Goal: Task Accomplishment & Management: Manage account settings

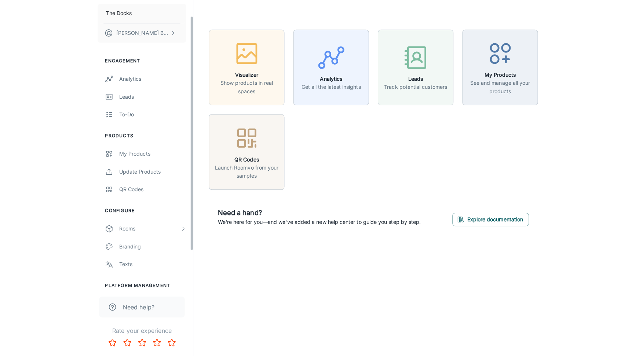
scroll to position [64, 0]
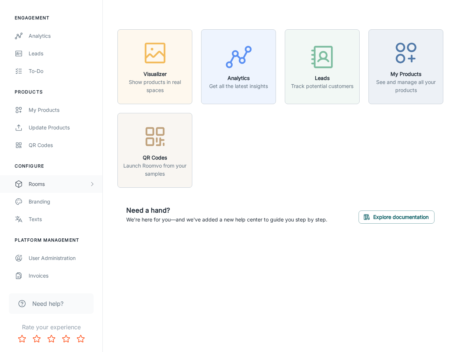
click at [53, 184] on div "Rooms" at bounding box center [59, 184] width 61 height 8
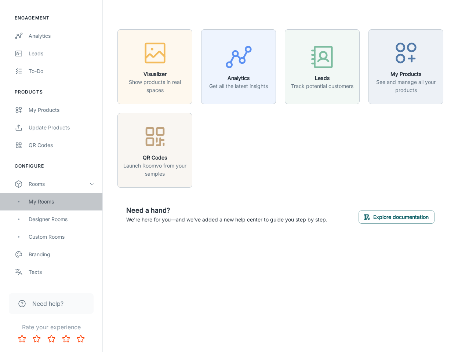
click at [52, 199] on div "My Rooms" at bounding box center [62, 202] width 66 height 8
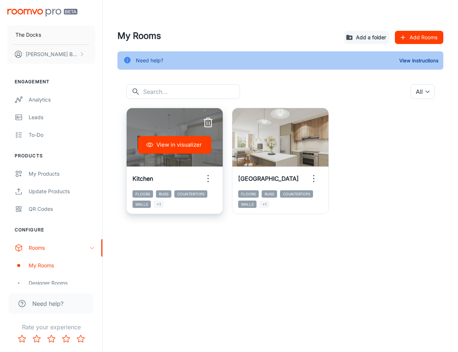
click at [171, 145] on button "View in visualizer" at bounding box center [174, 145] width 73 height 18
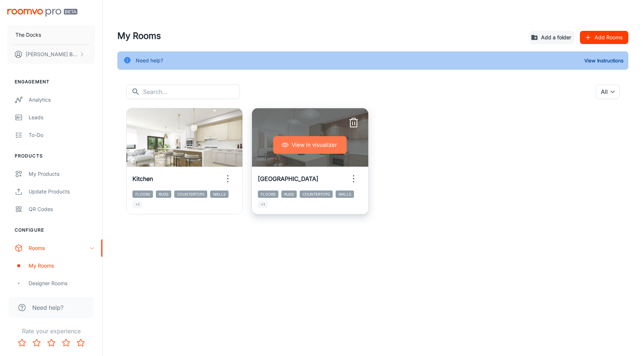
click at [298, 143] on button "View in visualizer" at bounding box center [309, 145] width 73 height 18
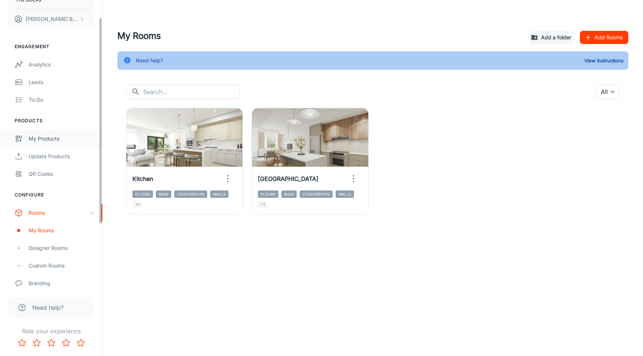
scroll to position [22, 0]
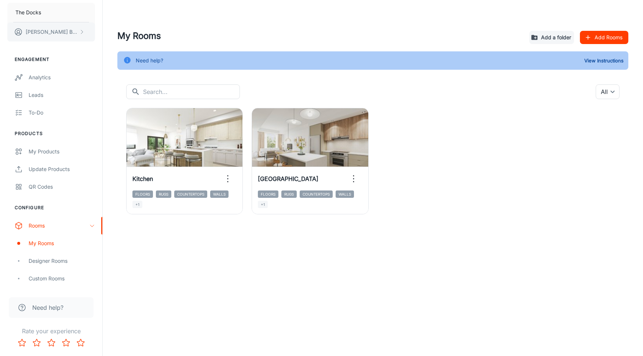
click at [41, 27] on button "Dana Buxcey" at bounding box center [51, 31] width 88 height 19
click at [215, 21] on div at bounding box center [321, 178] width 643 height 356
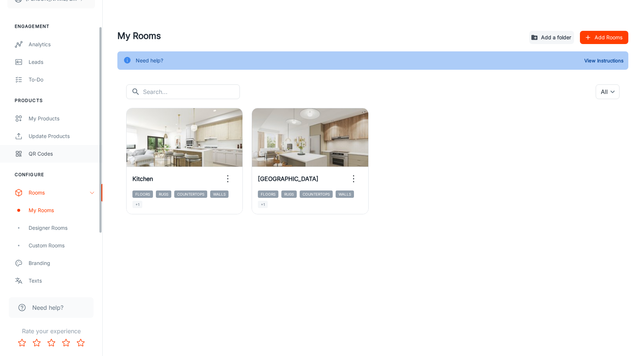
scroll to position [69, 0]
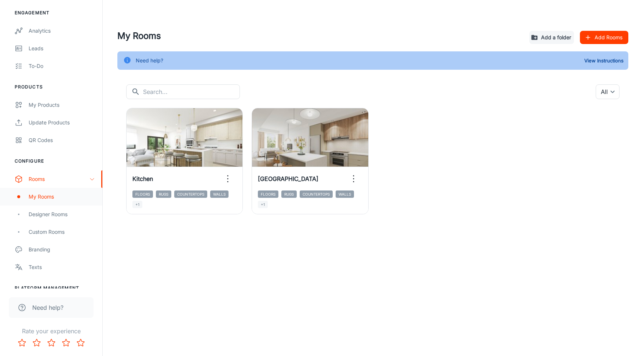
click at [45, 203] on div "My Rooms" at bounding box center [51, 197] width 102 height 18
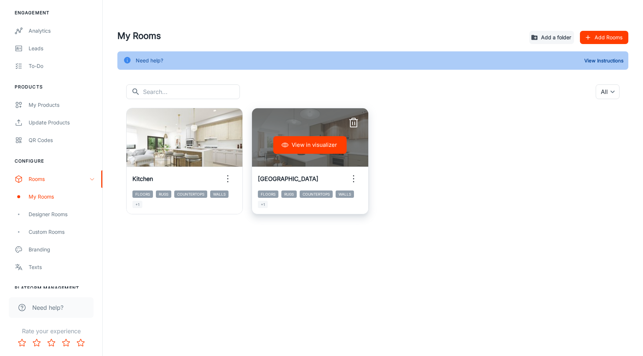
click at [354, 181] on icon "button" at bounding box center [354, 179] width 12 height 12
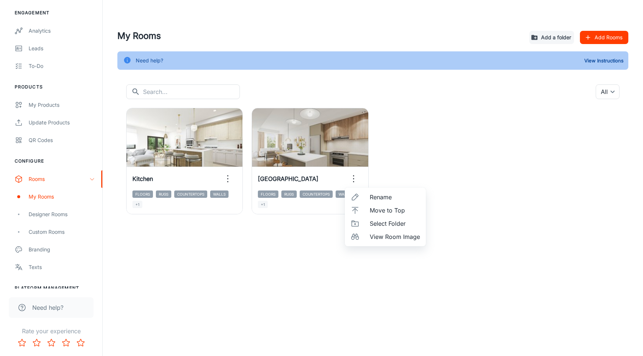
click at [375, 195] on span "Rename" at bounding box center [395, 197] width 50 height 9
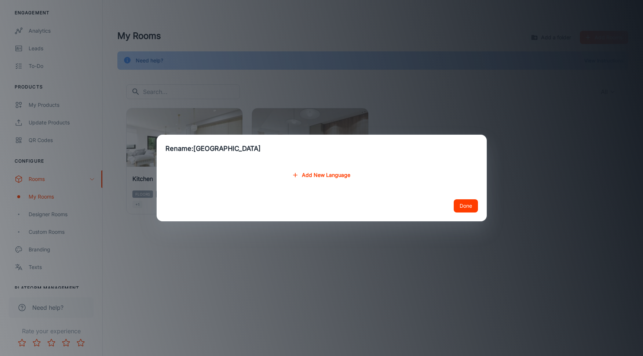
click at [338, 178] on button "Add New Language" at bounding box center [321, 174] width 63 height 13
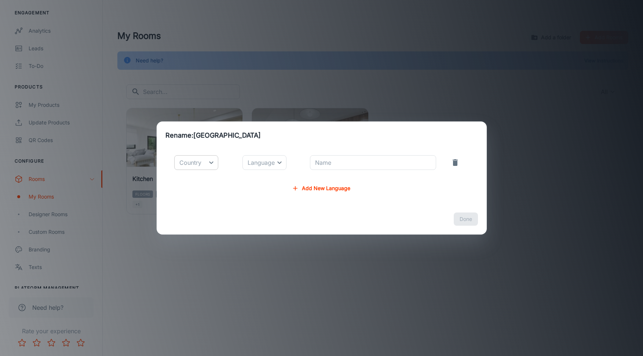
click at [184, 164] on body "The Docks Dana Buxcey Engagement Analytics Leads To-do Products My Products Upd…" at bounding box center [321, 178] width 643 height 356
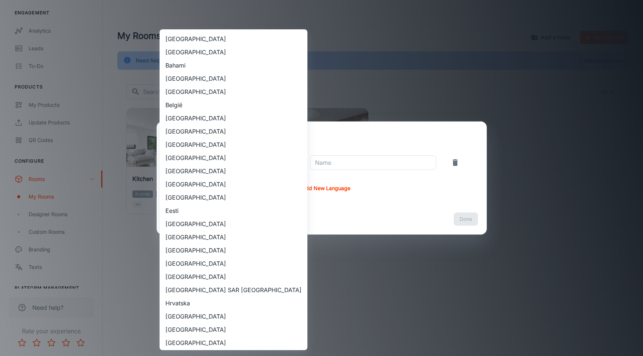
click at [181, 133] on li "[GEOGRAPHIC_DATA]" at bounding box center [234, 131] width 148 height 13
type input "[GEOGRAPHIC_DATA]"
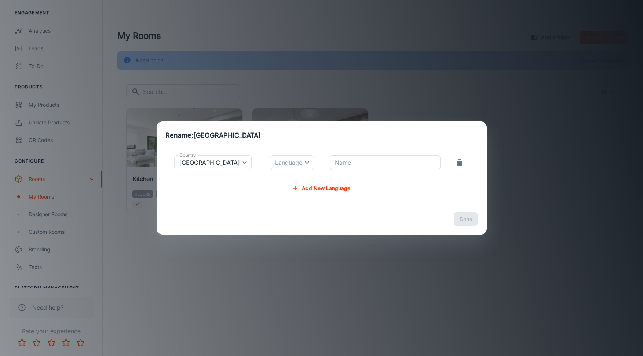
click at [284, 165] on body "The Docks Dana Buxcey Engagement Analytics Leads To-do Products My Products Upd…" at bounding box center [321, 178] width 643 height 356
drag, startPoint x: 277, startPoint y: 179, endPoint x: 363, endPoint y: 164, distance: 86.4
click at [277, 179] on li "English" at bounding box center [272, 179] width 44 height 13
type input "en-ca"
click at [364, 164] on input "Name" at bounding box center [385, 162] width 110 height 15
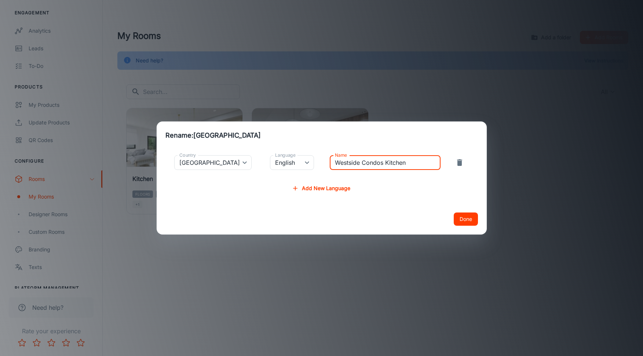
type input "Westside Condos Kitchen"
click at [458, 225] on button "Done" at bounding box center [466, 218] width 24 height 13
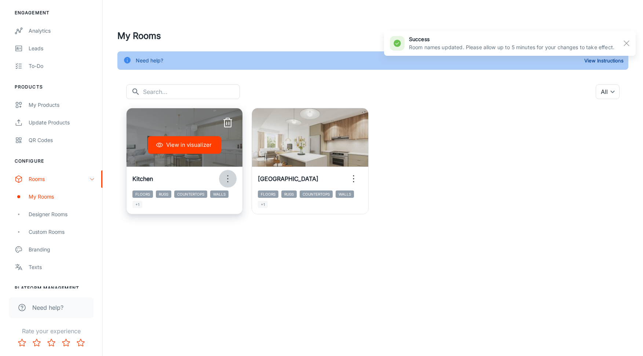
click at [224, 178] on icon "button" at bounding box center [228, 179] width 12 height 12
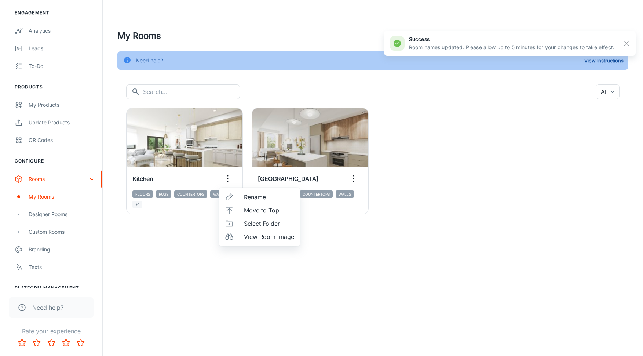
click at [264, 200] on span "Rename" at bounding box center [269, 197] width 50 height 9
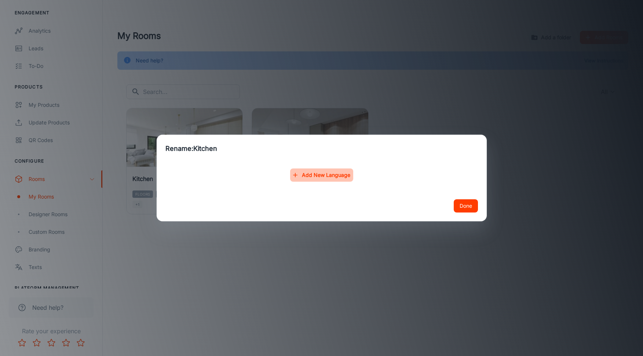
click at [336, 173] on button "Add New Language" at bounding box center [321, 174] width 63 height 13
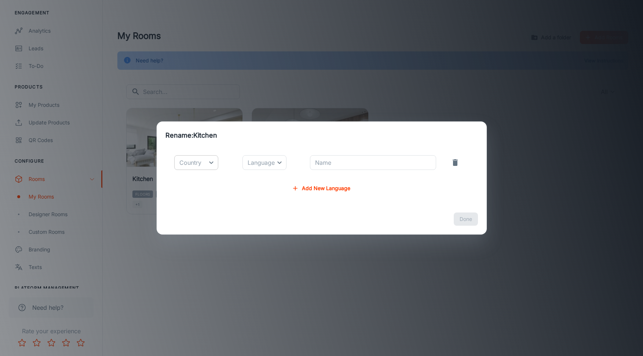
click at [205, 164] on body "The Docks Dana Buxcey Engagement Analytics Leads To-do Products My Products Upd…" at bounding box center [321, 178] width 643 height 356
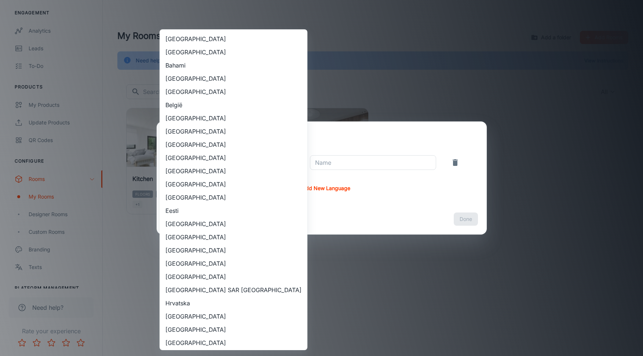
click at [184, 131] on li "[GEOGRAPHIC_DATA]" at bounding box center [234, 131] width 148 height 13
type input "[GEOGRAPHIC_DATA]"
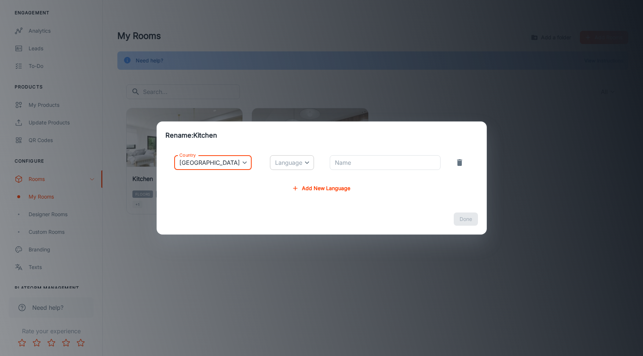
click at [281, 165] on body "The Docks Dana Buxcey Engagement Analytics Leads To-do Products My Products Upd…" at bounding box center [321, 178] width 643 height 356
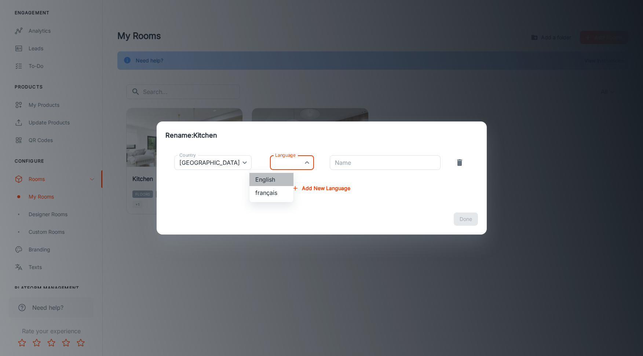
click at [279, 177] on li "English" at bounding box center [272, 179] width 44 height 13
type input "en-ca"
click at [362, 163] on input "Name" at bounding box center [385, 162] width 110 height 15
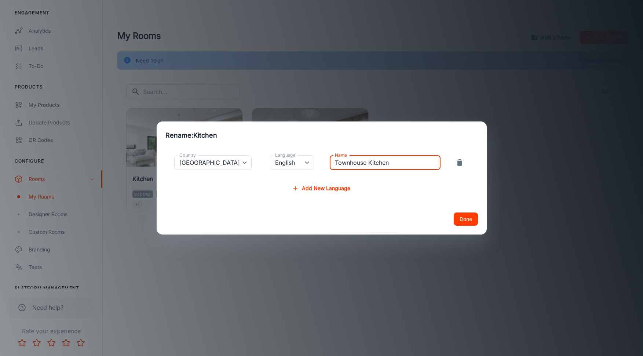
type input "Townhouse Kitchen"
click at [458, 217] on button "Done" at bounding box center [466, 218] width 24 height 13
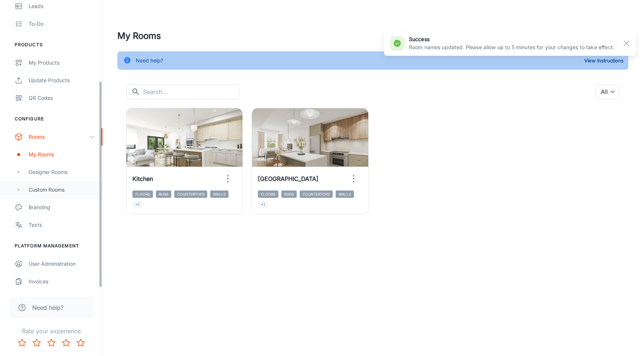
scroll to position [113, 0]
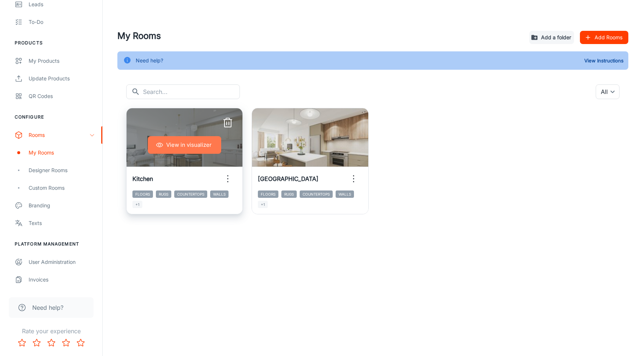
click at [183, 147] on button "View in visualizer" at bounding box center [184, 145] width 73 height 18
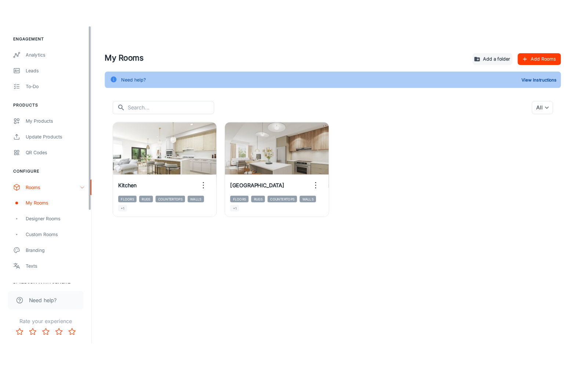
scroll to position [0, 0]
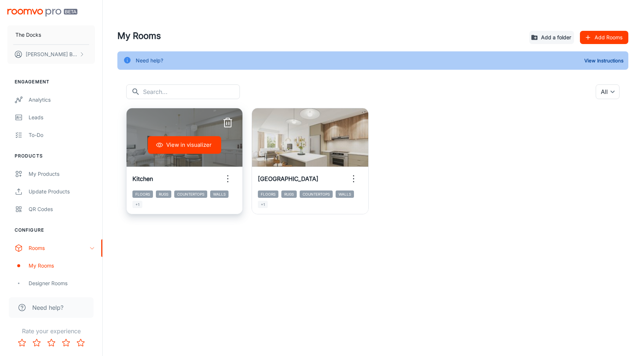
click at [207, 127] on div "View in visualizer" at bounding box center [185, 144] width 116 height 73
click at [195, 140] on button "View in visualizer" at bounding box center [184, 145] width 73 height 18
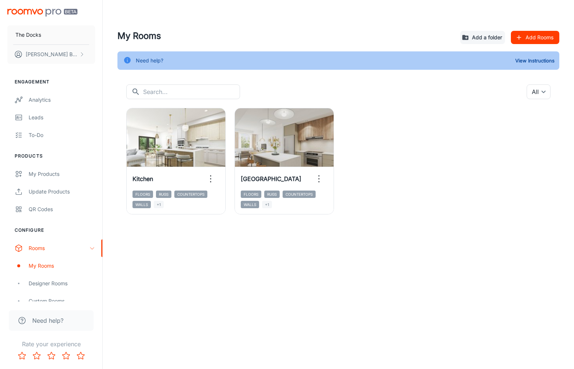
click at [452, 160] on div "View in visualizer Kitchen Floors Rugs Countertops Walls +1 View in visualizer …" at bounding box center [333, 156] width 433 height 115
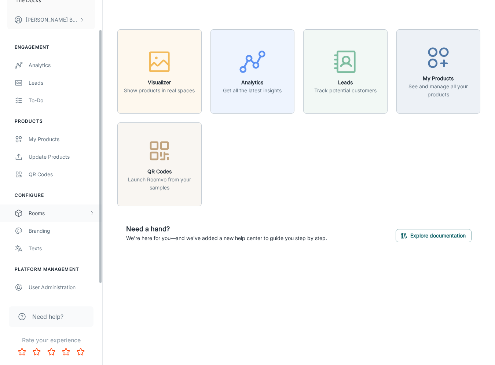
click at [49, 211] on div "Rooms" at bounding box center [59, 214] width 61 height 8
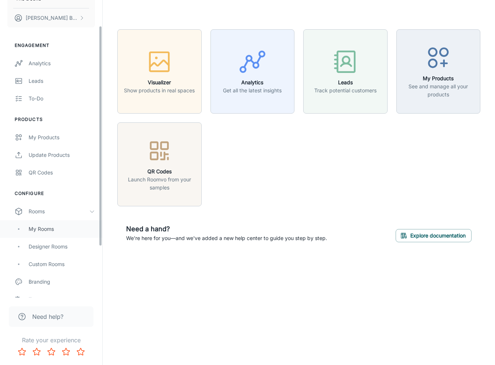
click at [49, 235] on div "My Rooms" at bounding box center [51, 230] width 102 height 18
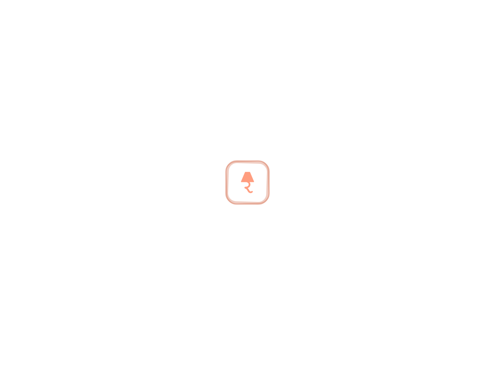
scroll to position [36, 0]
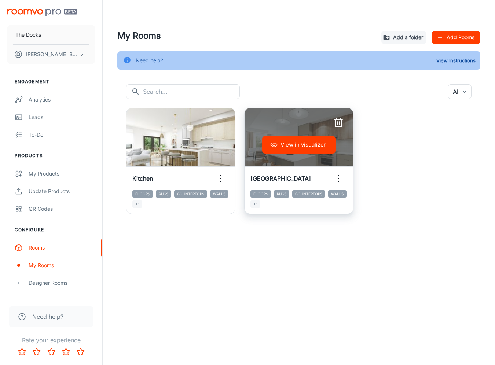
click at [269, 178] on h6 "[GEOGRAPHIC_DATA]" at bounding box center [281, 178] width 61 height 9
click at [342, 175] on icon "button" at bounding box center [339, 179] width 12 height 12
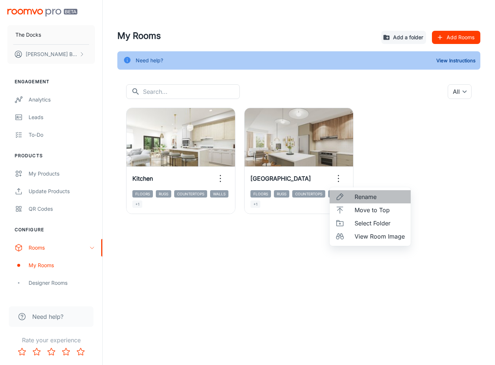
click at [369, 199] on span "Rename" at bounding box center [380, 197] width 50 height 9
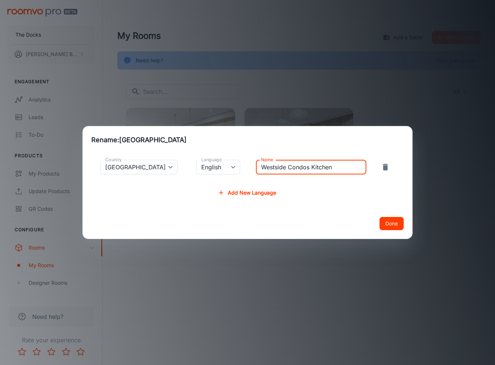
click at [318, 167] on input "Westside Condos Kitchen" at bounding box center [311, 167] width 110 height 15
click at [392, 224] on button "Done" at bounding box center [392, 223] width 24 height 13
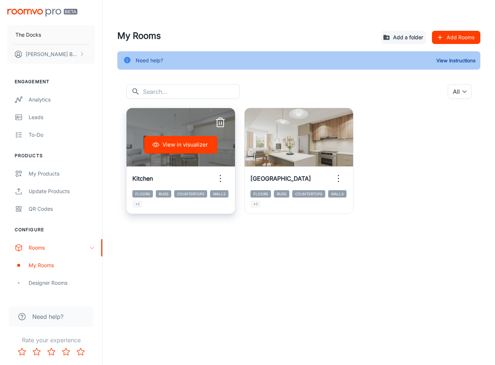
click at [188, 142] on button "View in visualizer" at bounding box center [180, 145] width 73 height 18
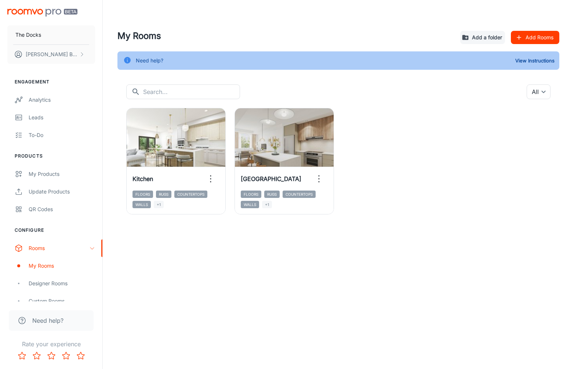
click at [431, 186] on div "View in visualizer Kitchen Floors Rugs Countertops Walls +1 View in visualizer …" at bounding box center [333, 156] width 433 height 115
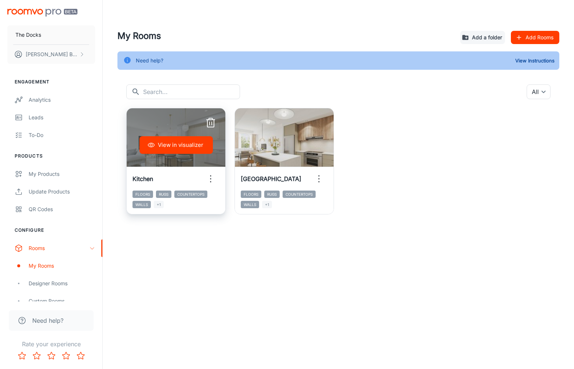
click at [181, 146] on button "View in visualizer" at bounding box center [175, 145] width 73 height 18
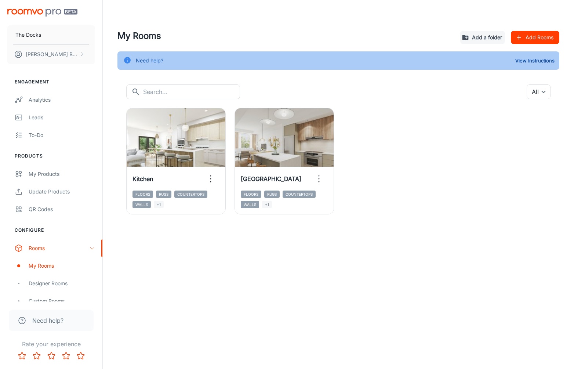
click at [402, 198] on div "View in visualizer Kitchen Floors Rugs Countertops Walls +1 View in visualizer …" at bounding box center [333, 156] width 433 height 115
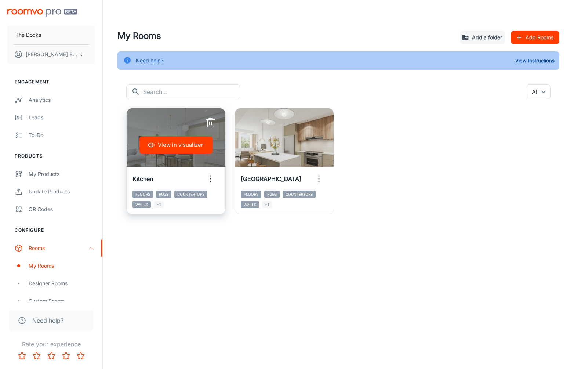
click at [211, 179] on circle "button" at bounding box center [210, 178] width 1 height 1
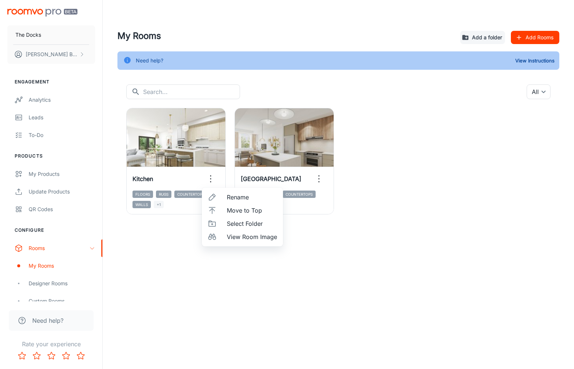
click at [241, 201] on span "Rename" at bounding box center [252, 197] width 50 height 9
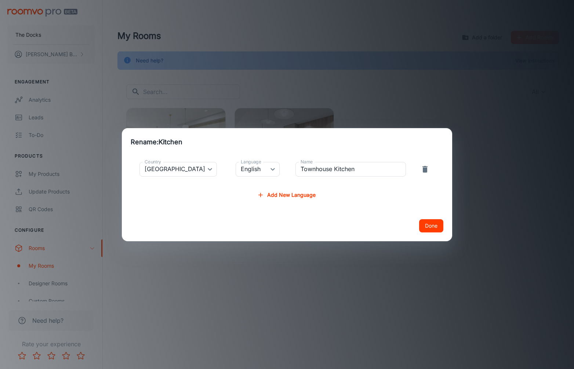
click at [433, 225] on button "Done" at bounding box center [431, 225] width 24 height 13
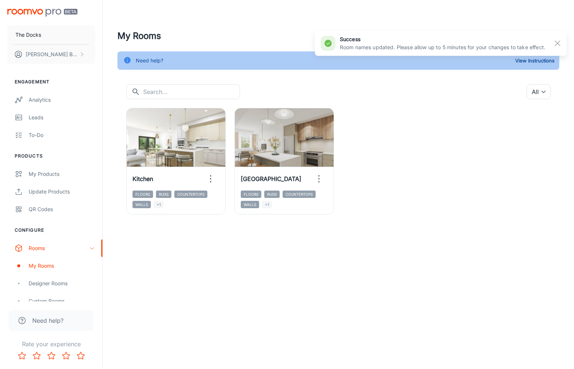
click at [425, 222] on div "My Rooms Add a folder Add Rooms Need help? View Instructions ​ ​ All ​ View in …" at bounding box center [338, 125] width 471 height 250
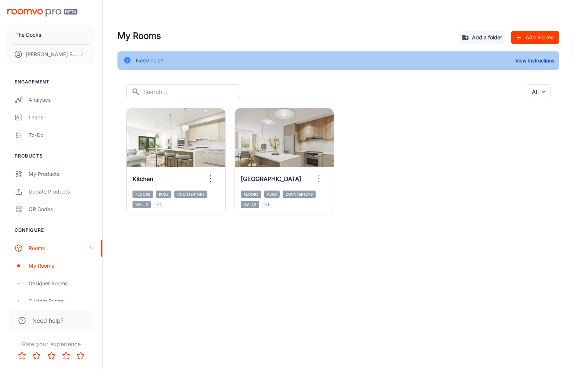
click at [370, 240] on div "My Rooms Add a folder Add Rooms Need help? View Instructions ​ ​ All ​ View in …" at bounding box center [338, 125] width 471 height 250
click at [376, 212] on div "View in visualizer Kitchen Floors Rugs Countertops Walls +1 View in visualizer …" at bounding box center [333, 156] width 433 height 115
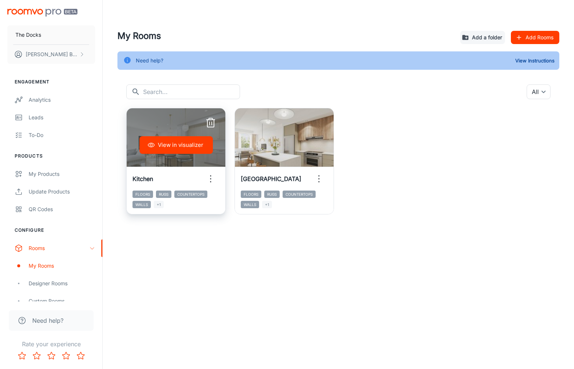
click at [215, 179] on icon "button" at bounding box center [211, 179] width 12 height 12
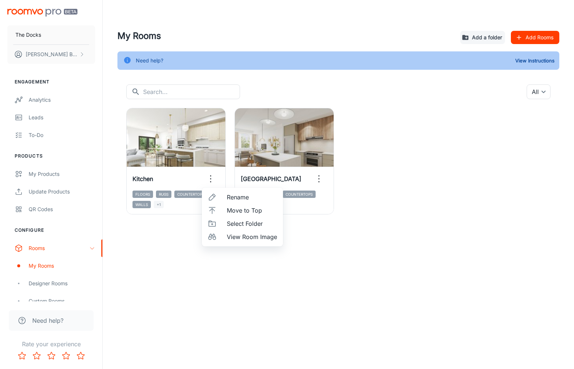
click at [243, 196] on span "Rename" at bounding box center [252, 197] width 50 height 9
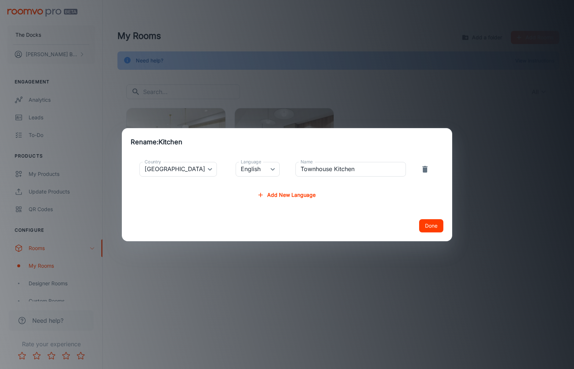
click at [441, 227] on button "Done" at bounding box center [431, 225] width 24 height 13
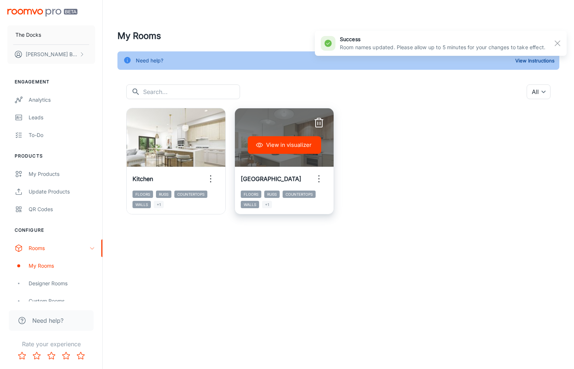
click at [320, 179] on icon "button" at bounding box center [319, 179] width 12 height 12
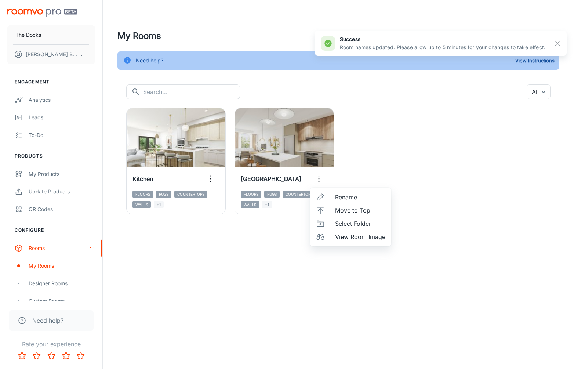
click at [353, 199] on span "Rename" at bounding box center [360, 197] width 50 height 9
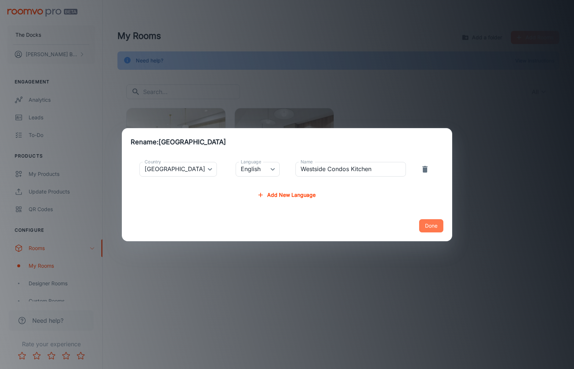
click at [430, 224] on button "Done" at bounding box center [431, 225] width 24 height 13
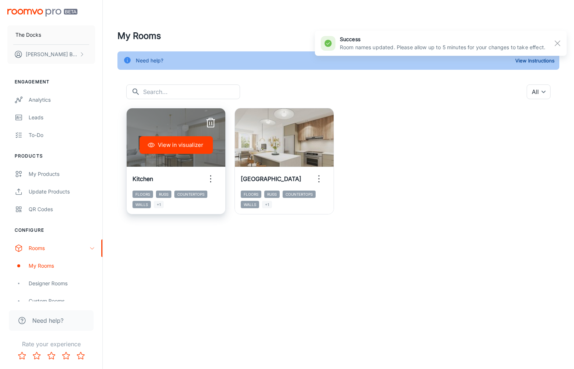
click at [171, 144] on button "View in visualizer" at bounding box center [175, 145] width 73 height 18
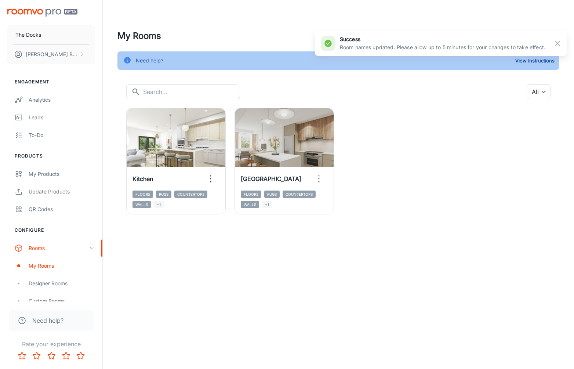
click at [446, 238] on div "My Rooms Add a folder Add Rooms Need help? View Instructions ​ ​ All ​ View in …" at bounding box center [338, 125] width 471 height 250
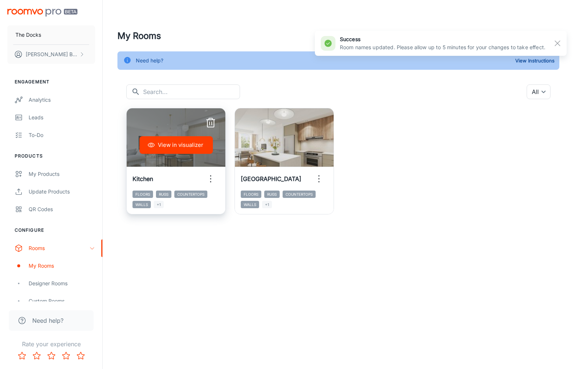
click at [172, 143] on button "View in visualizer" at bounding box center [175, 145] width 73 height 18
